Goal: Task Accomplishment & Management: Manage account settings

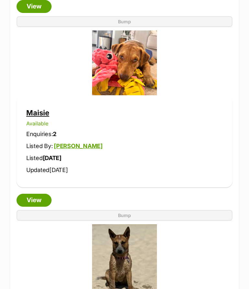
scroll to position [1499, 0]
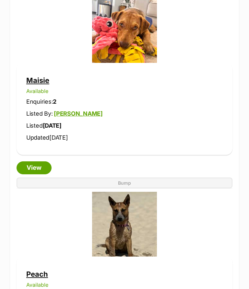
click at [38, 161] on link "View" at bounding box center [34, 167] width 35 height 13
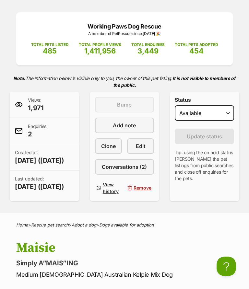
click at [137, 143] on span "Edit" at bounding box center [141, 146] width 10 height 8
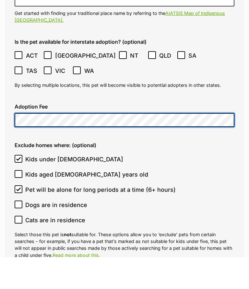
scroll to position [1985, 0]
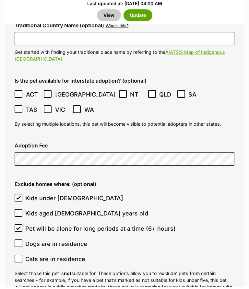
click at [140, 17] on button "Update" at bounding box center [137, 17] width 29 height 12
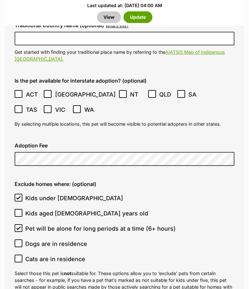
scroll to position [1980, 0]
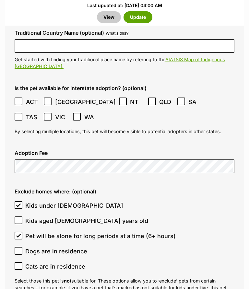
click at [140, 16] on button "Update" at bounding box center [137, 17] width 29 height 12
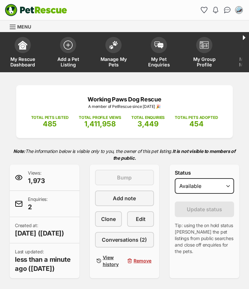
click at [116, 47] on img at bounding box center [113, 45] width 9 height 8
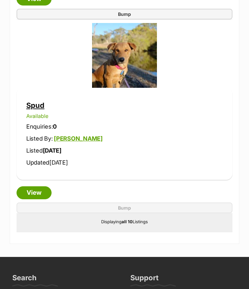
scroll to position [2061, 0]
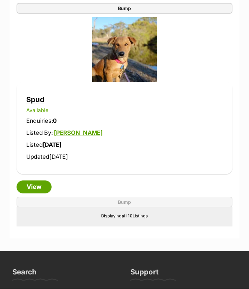
click at [41, 181] on link "View" at bounding box center [34, 187] width 35 height 13
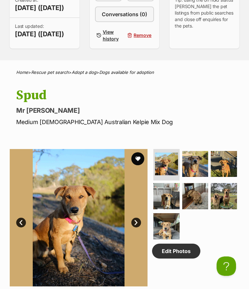
scroll to position [137, 0]
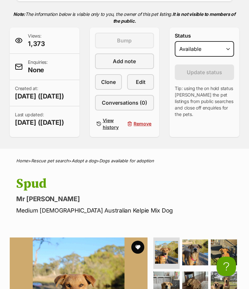
click at [144, 79] on span "Edit" at bounding box center [141, 82] width 10 height 8
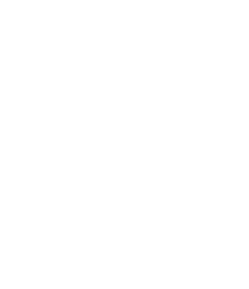
scroll to position [2893, 0]
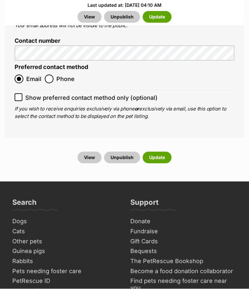
click at [157, 152] on button "Update" at bounding box center [156, 158] width 29 height 12
